Goal: Task Accomplishment & Management: Complete application form

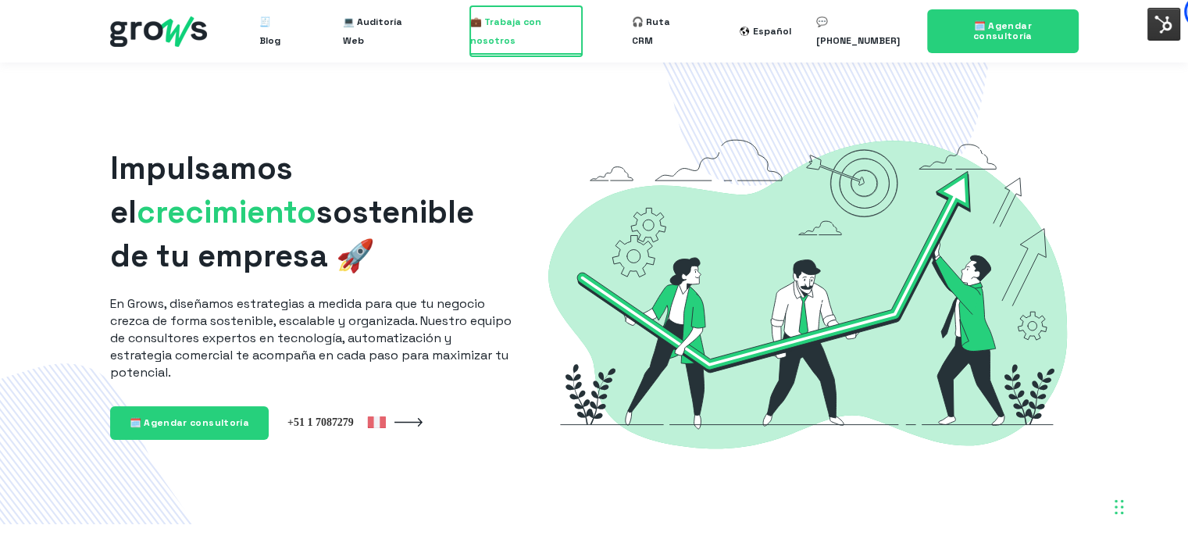
click at [510, 28] on span "💼 Trabaja con nosotros" at bounding box center [526, 31] width 112 height 50
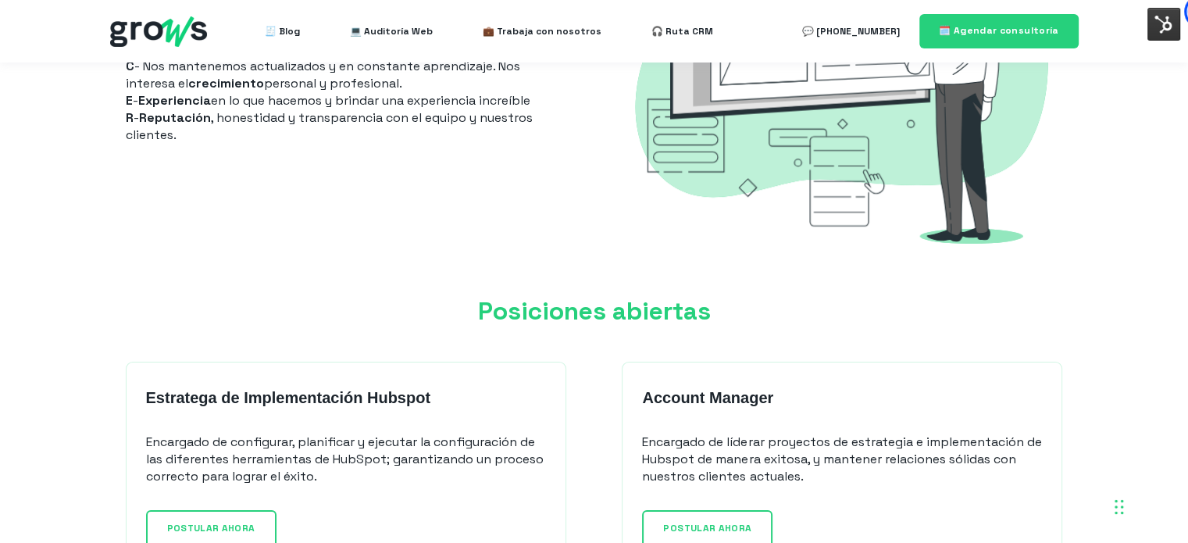
scroll to position [1249, 0]
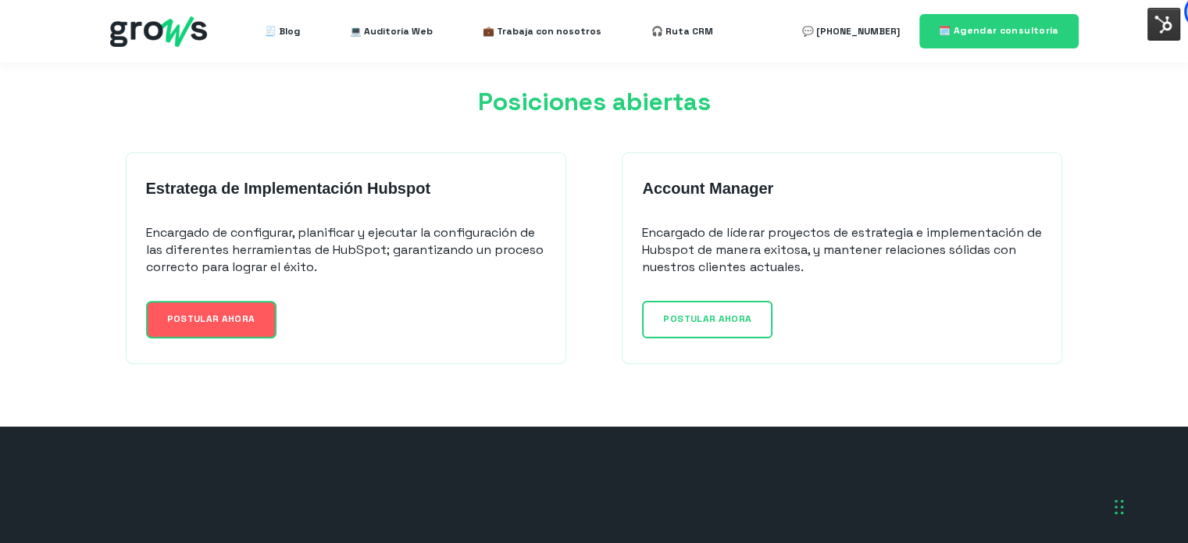
click at [180, 312] on span "POSTULAR AHORA" at bounding box center [211, 318] width 88 height 12
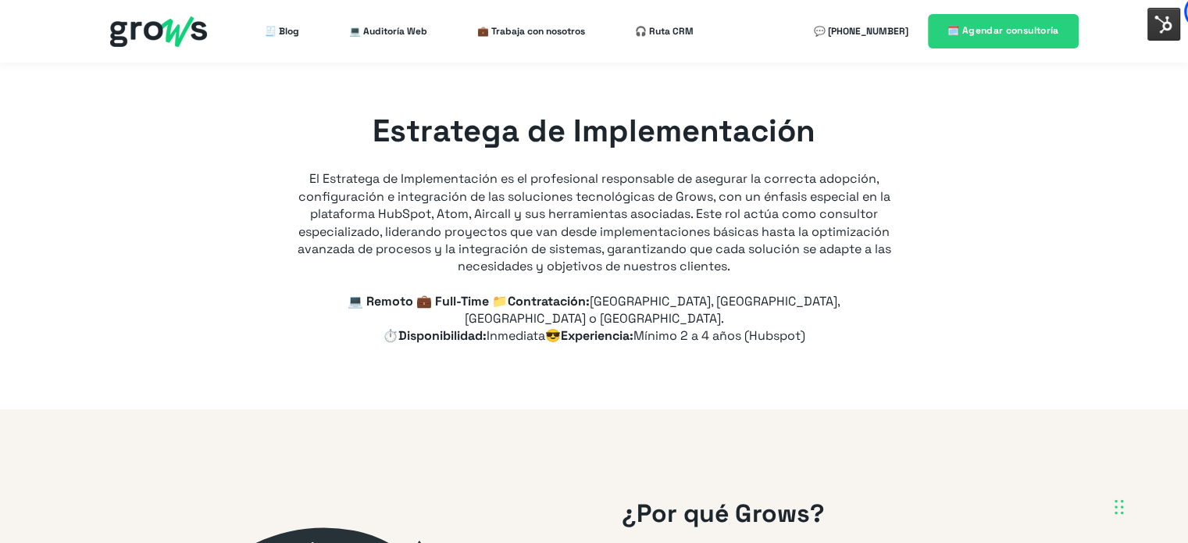
type input "+51"
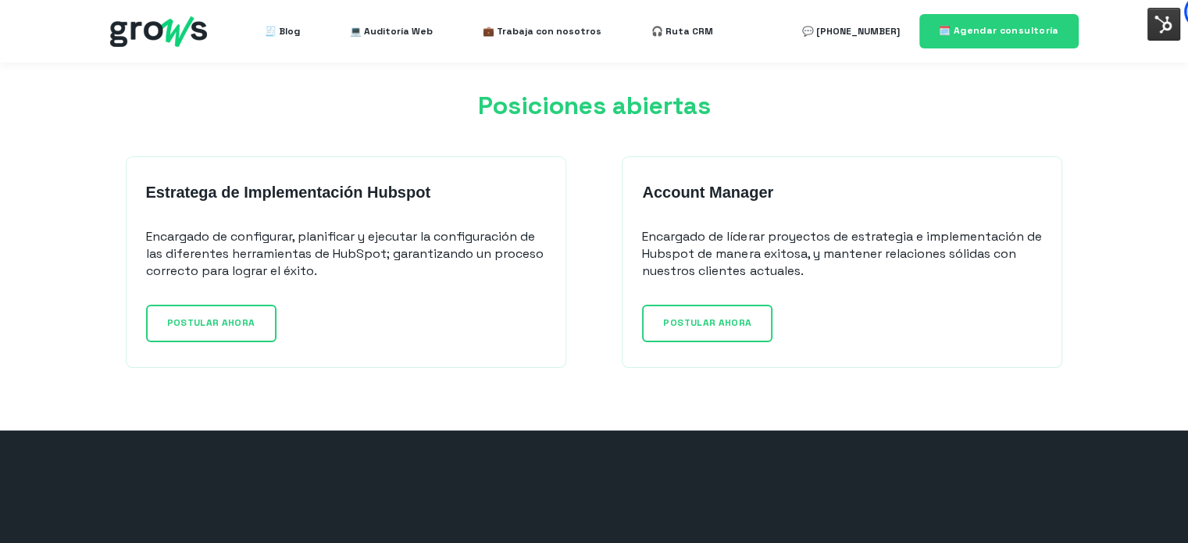
scroll to position [1328, 0]
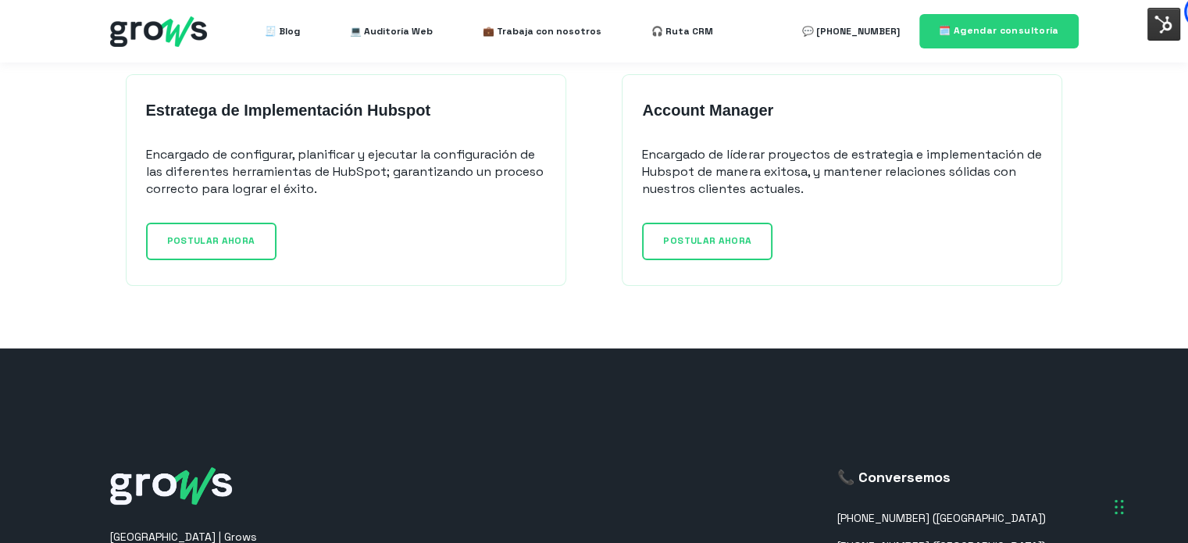
click at [198, 213] on div "Estratega de Implementación Hubspot Encargado de configurar, planificar y ejecu…" at bounding box center [346, 180] width 440 height 212
click at [251, 238] on link "POSTULAR AHORA" at bounding box center [211, 241] width 130 height 37
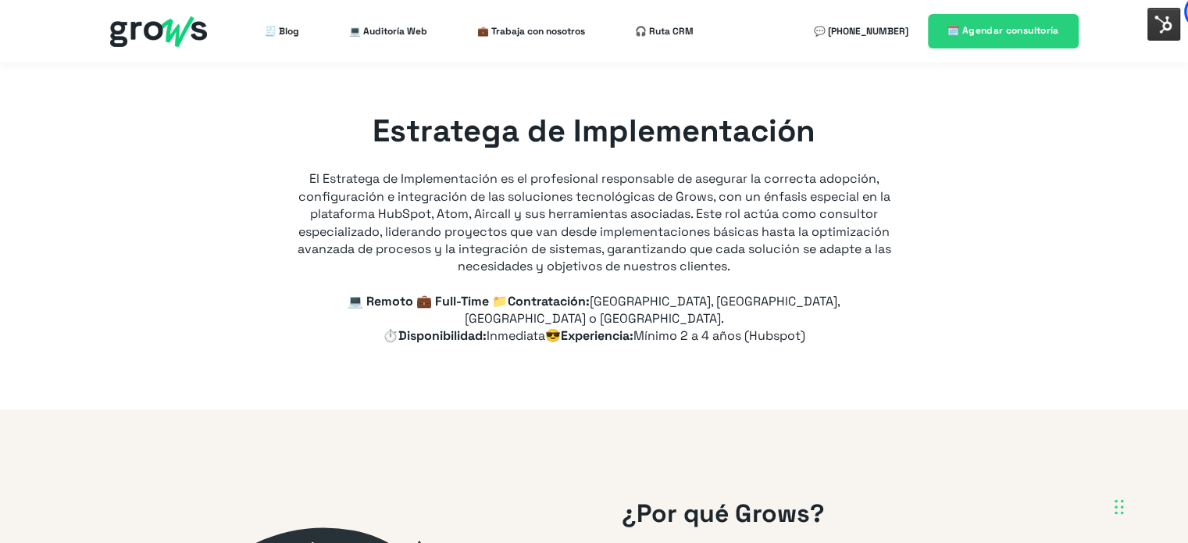
type input "+51"
